Goal: Navigation & Orientation: Find specific page/section

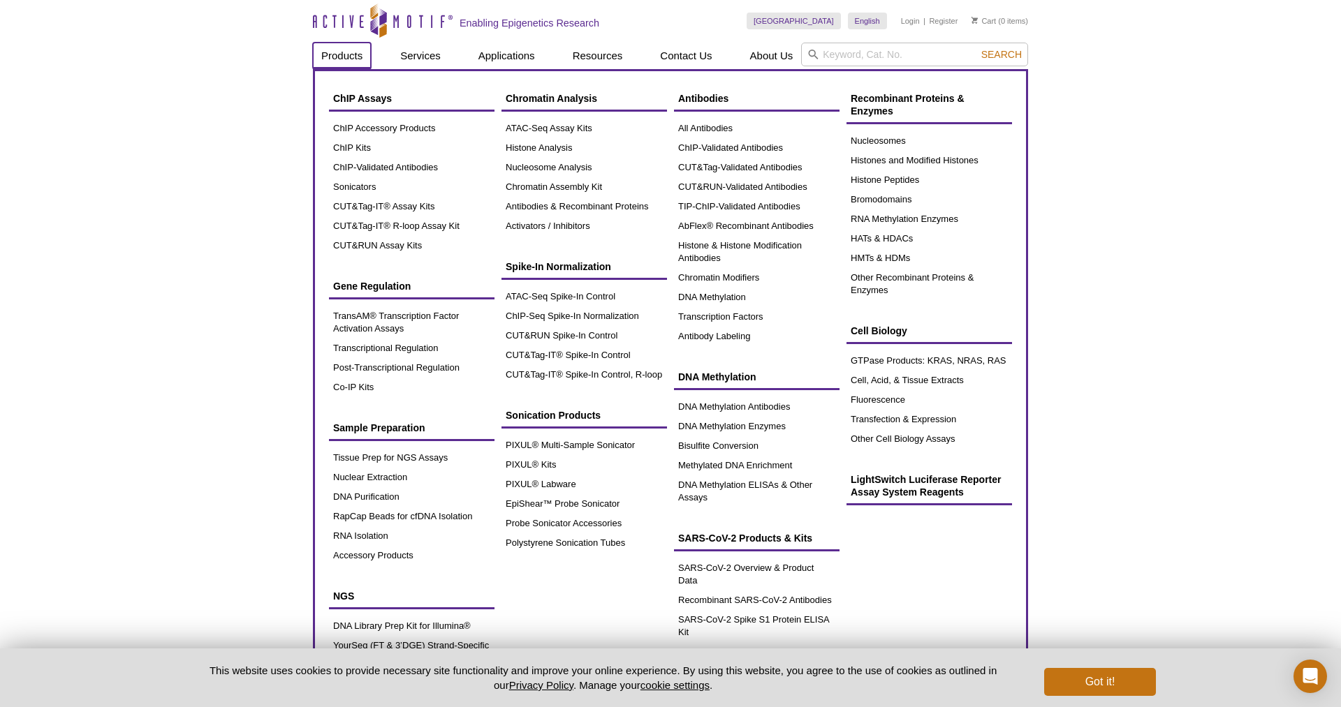
click at [351, 56] on link "Products" at bounding box center [342, 56] width 58 height 27
